Goal: Find specific page/section: Find specific page/section

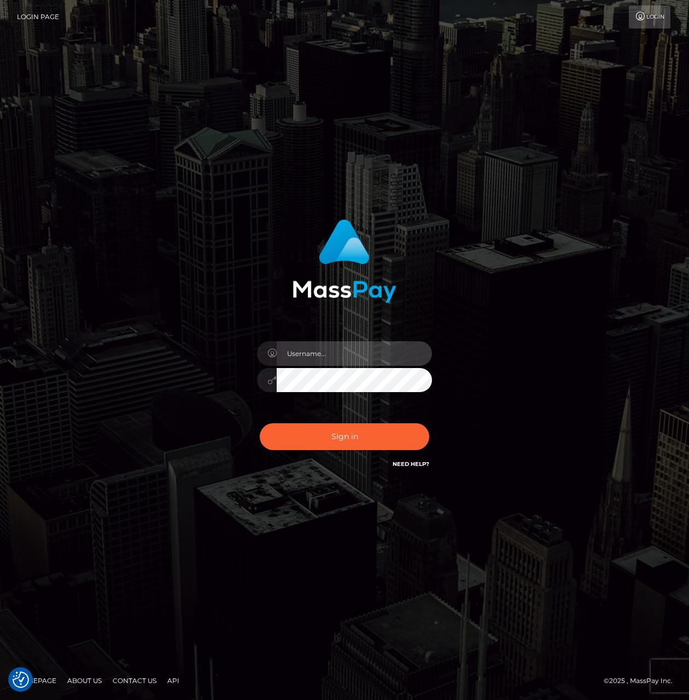
type input "tiana.whop"
click at [348, 455] on div "Sign in Need Help?" at bounding box center [344, 440] width 191 height 49
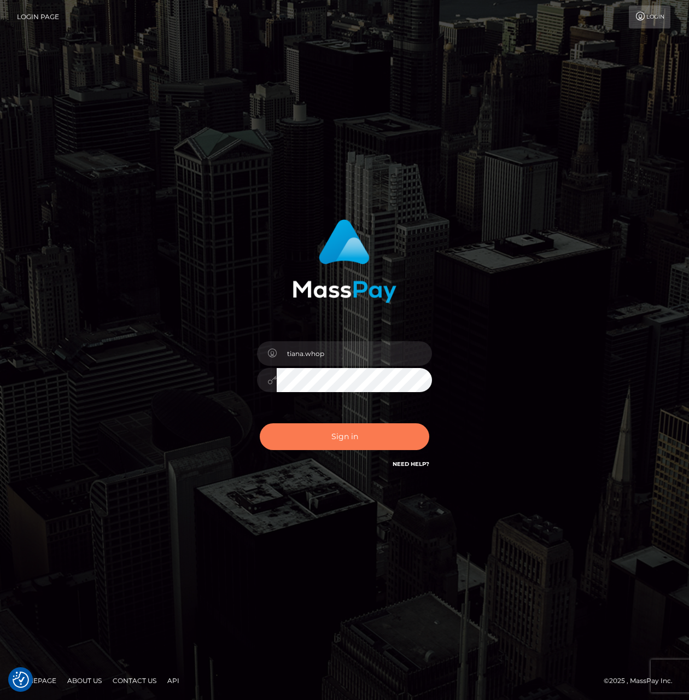
click at [351, 446] on button "Sign in" at bounding box center [344, 436] width 169 height 27
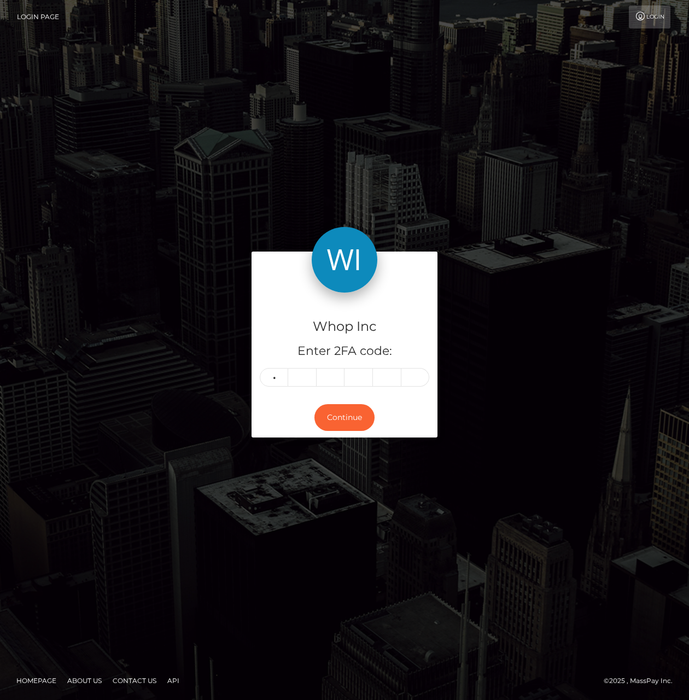
type input "3"
type input "6"
type input "2"
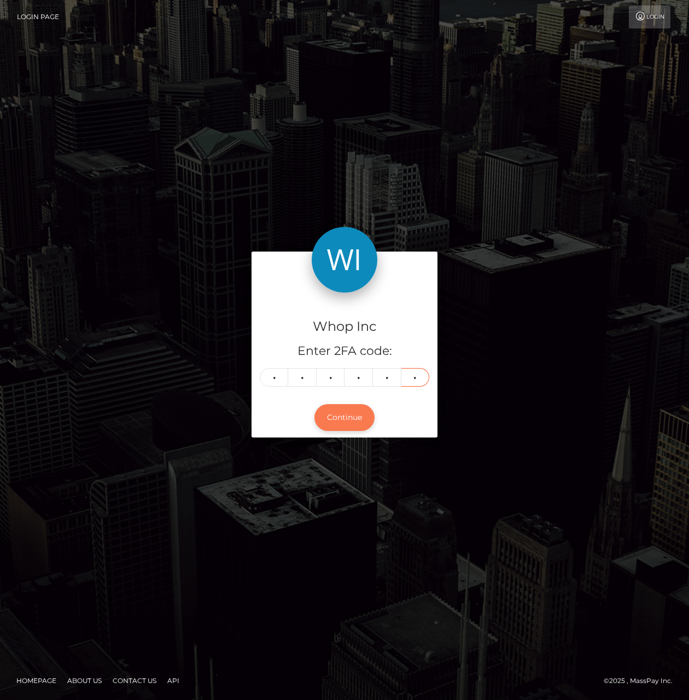
type input "5"
click at [355, 422] on button "Continue" at bounding box center [344, 417] width 60 height 27
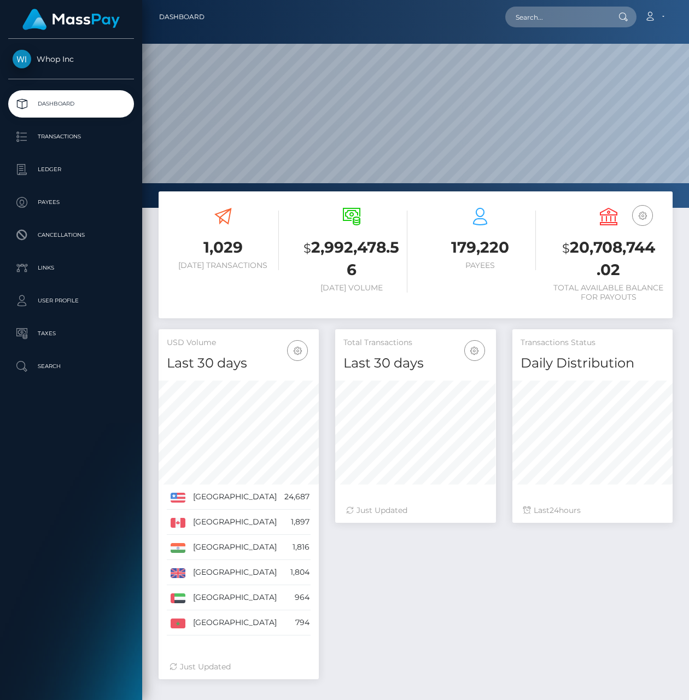
scroll to position [193, 160]
click at [553, 13] on input "text" at bounding box center [556, 17] width 103 height 21
paste input "pout_ENybJgtNdvKlT"
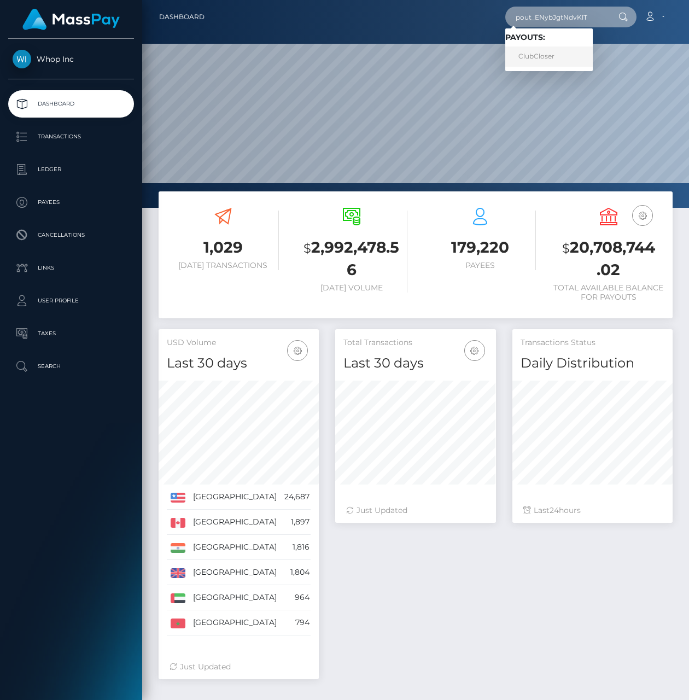
type input "pout_ENybJgtNdvKlT"
click at [553, 54] on link "ClubCloser" at bounding box center [548, 56] width 87 height 20
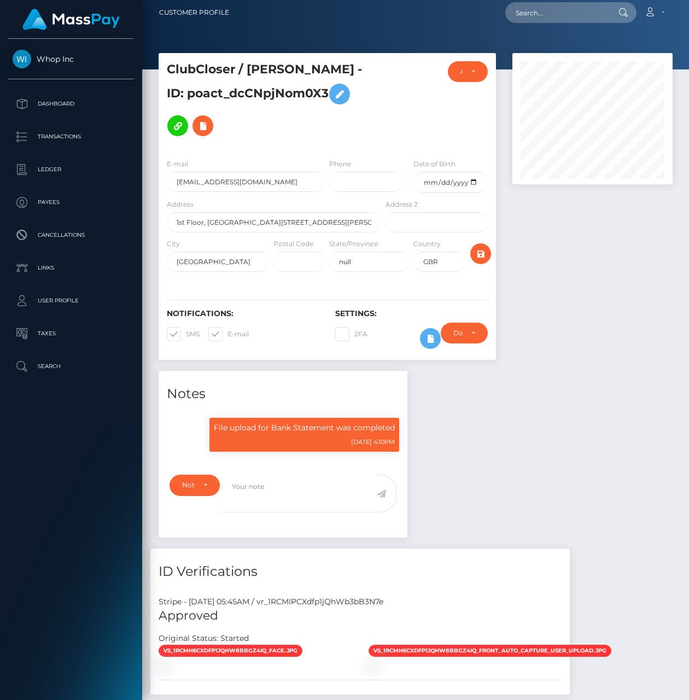
scroll to position [2, 0]
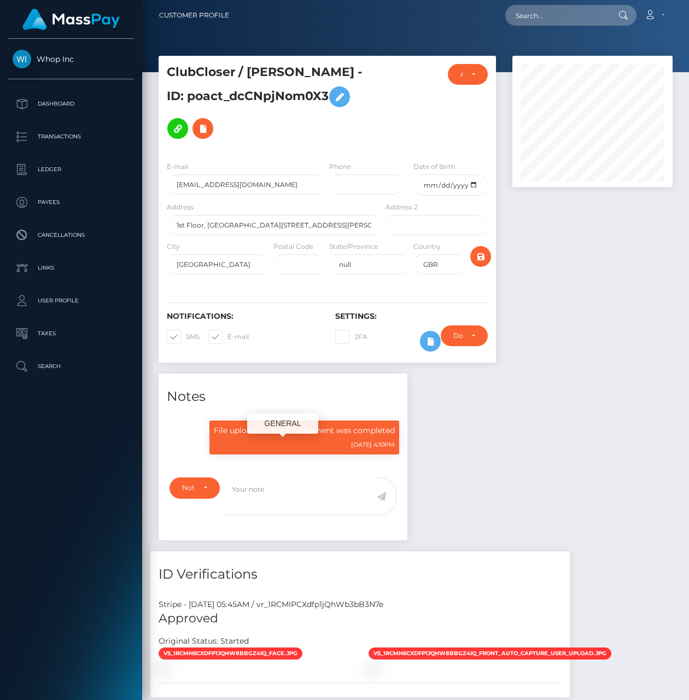
click at [354, 453] on div "File upload for Bank Statement was completed [DATE] 4:10PM" at bounding box center [304, 437] width 190 height 34
click at [282, 436] on p "File upload for Bank Statement was completed" at bounding box center [304, 430] width 181 height 11
click at [282, 406] on h4 "Notes" at bounding box center [283, 396] width 232 height 19
